Goal: Submit feedback/report problem

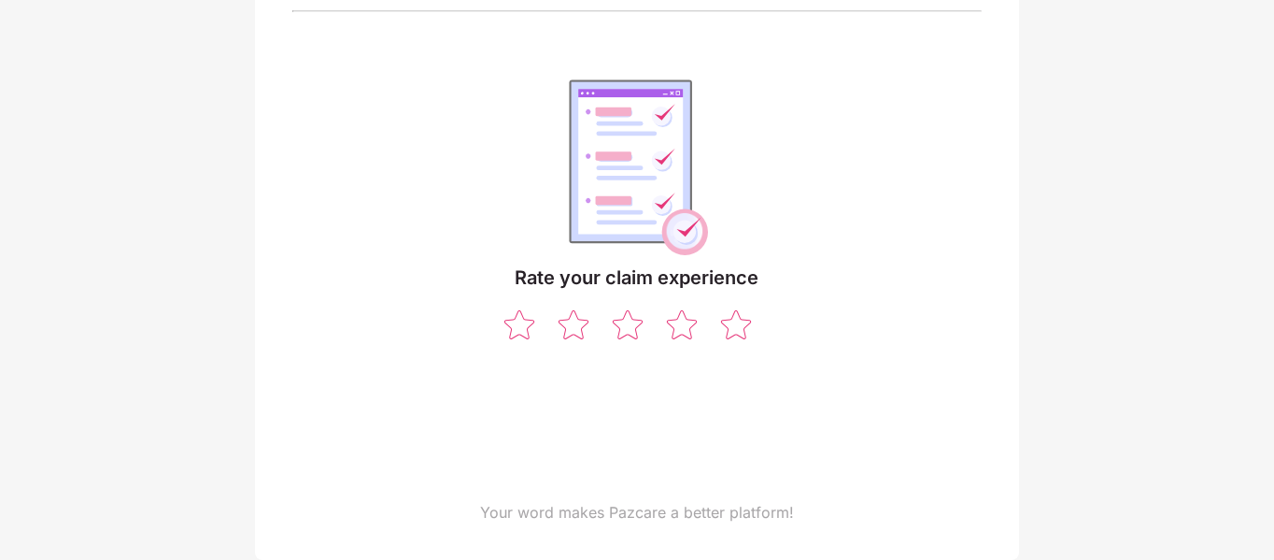
scroll to position [150, 0]
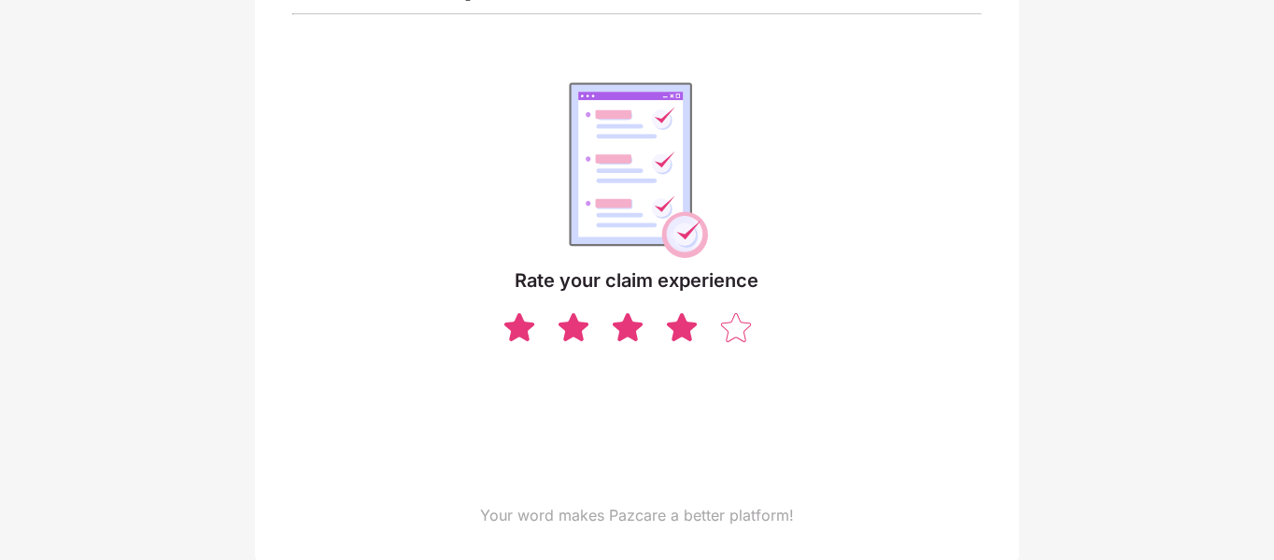
click at [684, 321] on img at bounding box center [682, 326] width 36 height 33
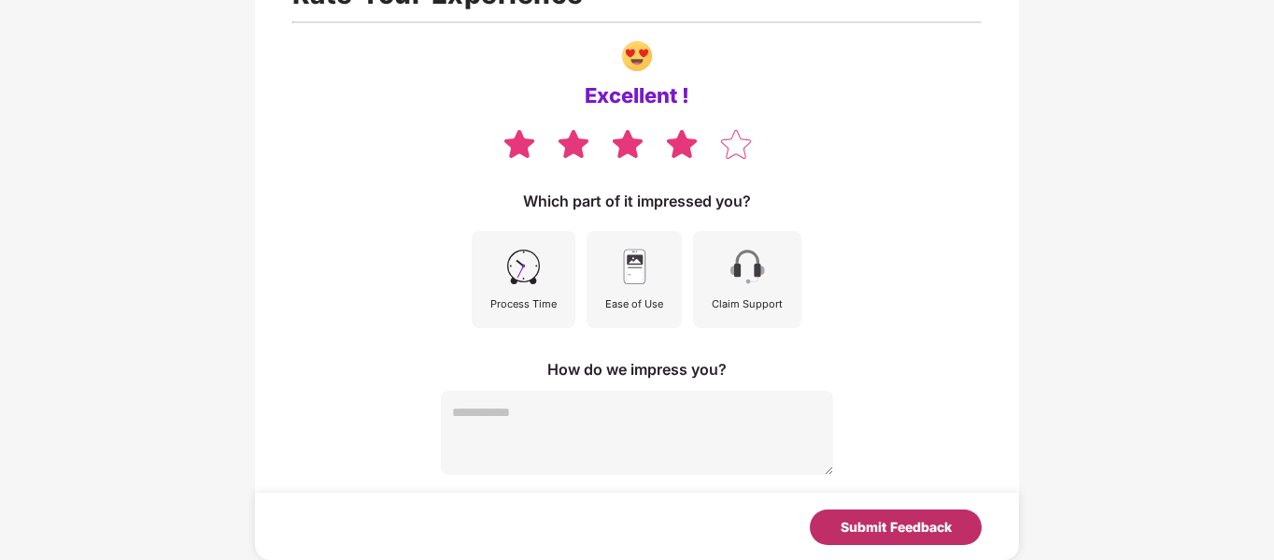
click at [911, 531] on div "Submit Feedback" at bounding box center [896, 527] width 111 height 21
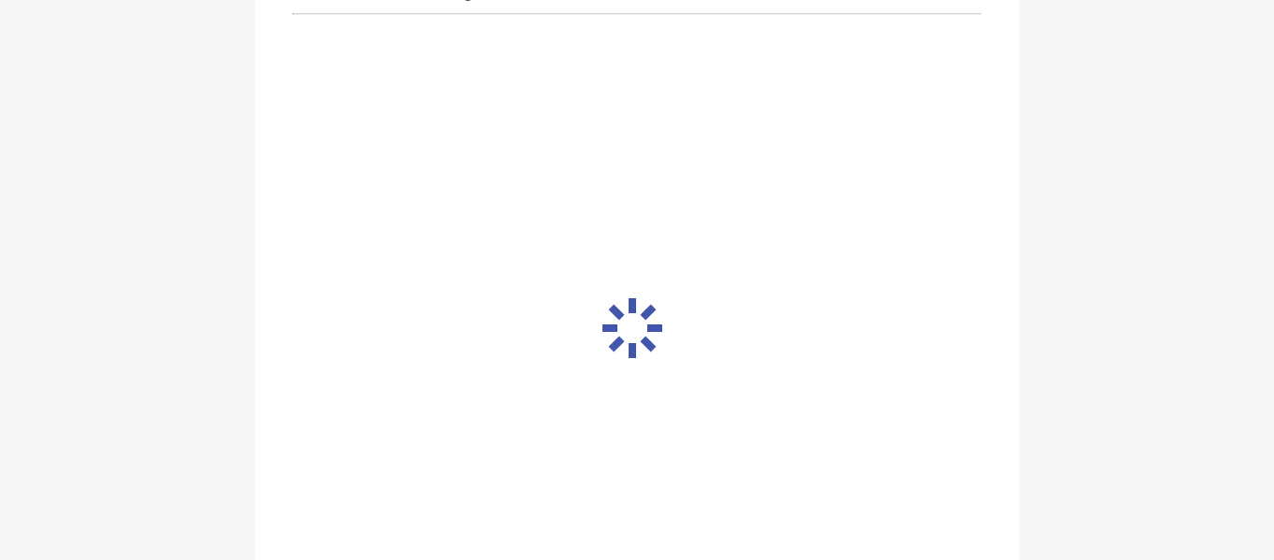
scroll to position [134, 0]
